Goal: Information Seeking & Learning: Find specific fact

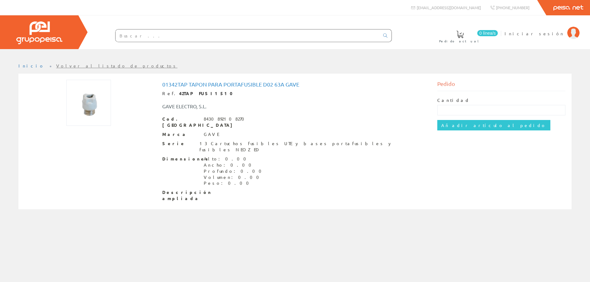
click at [196, 94] on strong "42TAP FUSI1510" at bounding box center [208, 94] width 58 height 6
copy strong "FUSI1510"
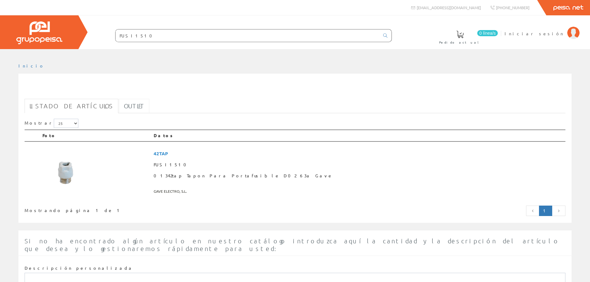
click at [119, 111] on link "Outlet" at bounding box center [134, 106] width 30 height 14
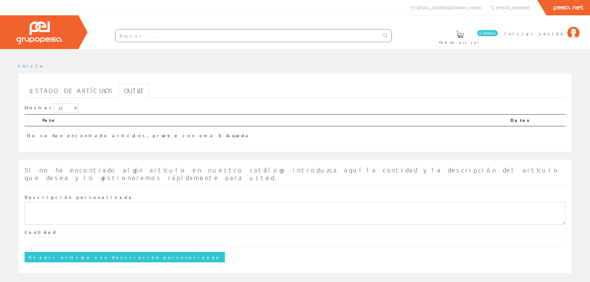
click at [508, 122] on th "Datos" at bounding box center [536, 121] width 57 height 12
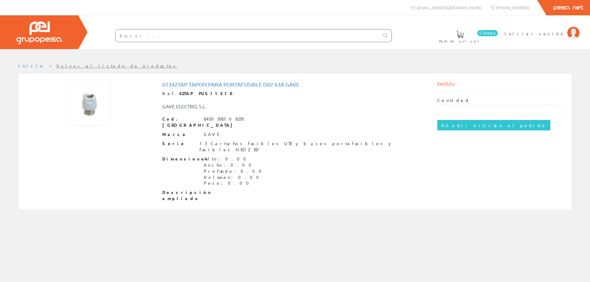
click at [86, 107] on img at bounding box center [88, 103] width 45 height 46
click at [90, 103] on img at bounding box center [88, 103] width 45 height 46
click at [319, 141] on div "13 Cartuchos fusibles UTE y bases portafusibles y fusibles NEOZED" at bounding box center [313, 147] width 229 height 12
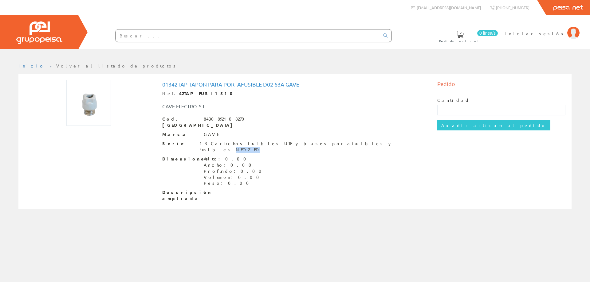
click at [319, 141] on div "13 Cartuchos fusibles UTE y bases portafusibles y fusibles NEOZED" at bounding box center [313, 147] width 229 height 12
click at [318, 141] on div "13 Cartuchos fusibles UTE y bases portafusibles y fusibles NEOZED" at bounding box center [313, 147] width 229 height 12
